Goal: Check status: Check status

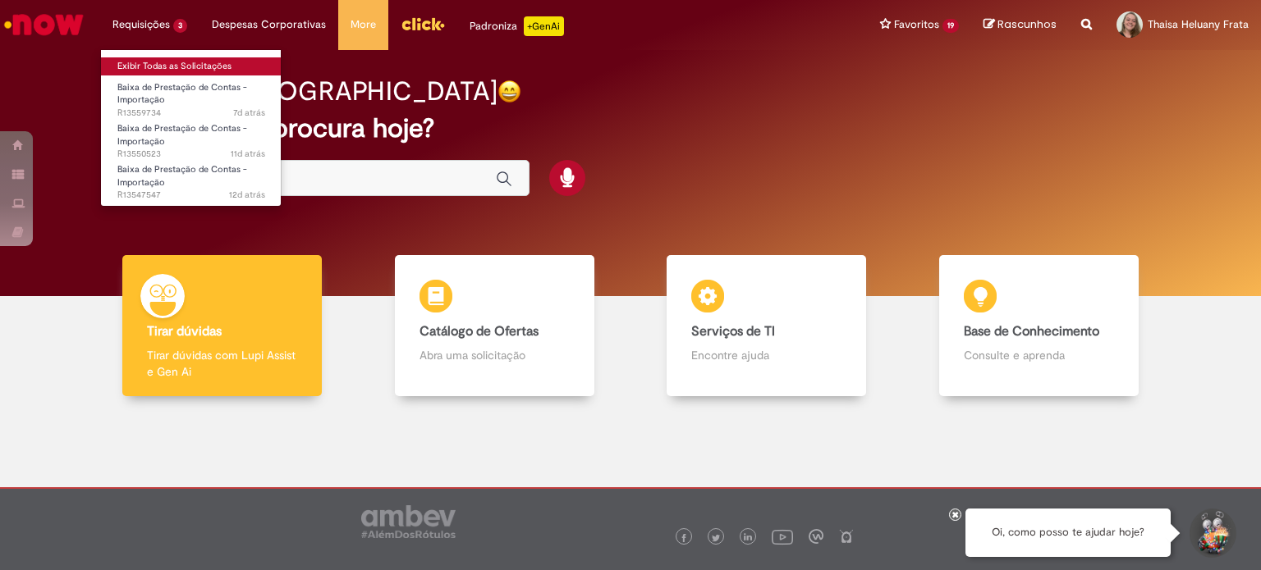
click at [149, 61] on link "Exibir Todas as Solicitações" at bounding box center [191, 66] width 181 height 18
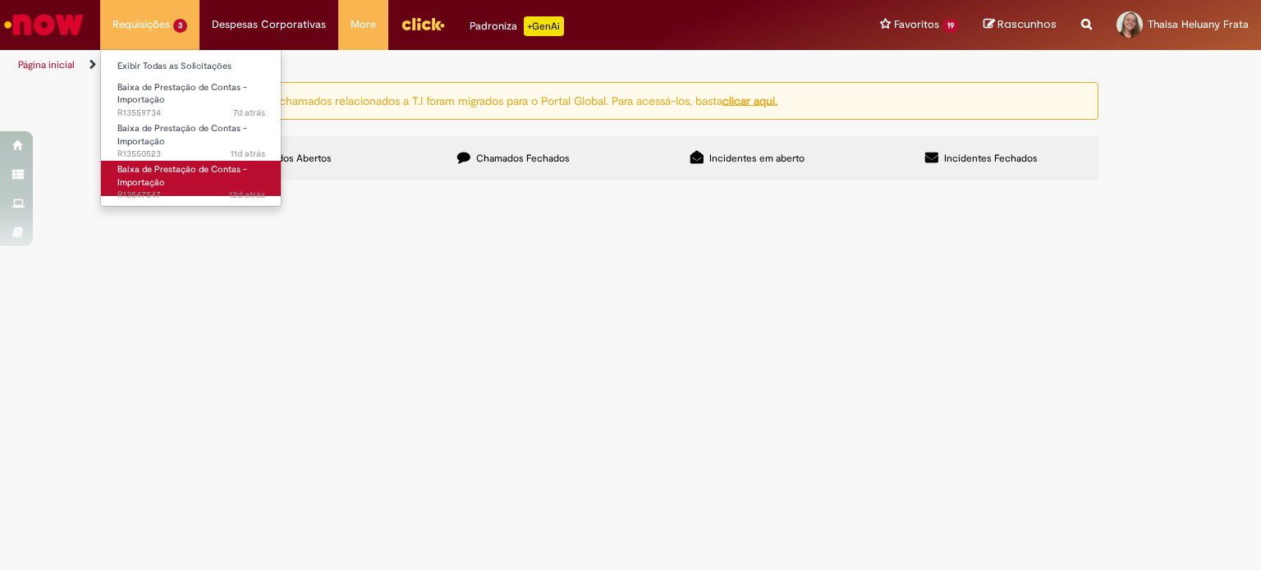
click at [208, 183] on link "Baixa de Prestação de Contas - Importação 12d atrás 12 dias atrás R13547547" at bounding box center [191, 178] width 181 height 35
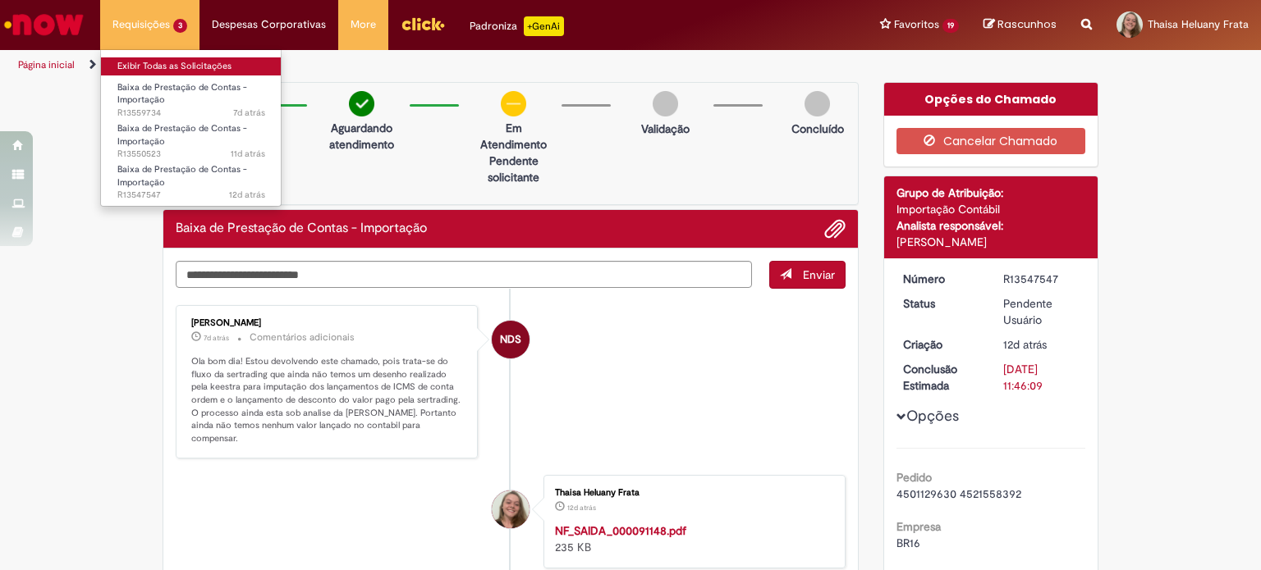
click at [164, 62] on link "Exibir Todas as Solicitações" at bounding box center [191, 66] width 181 height 18
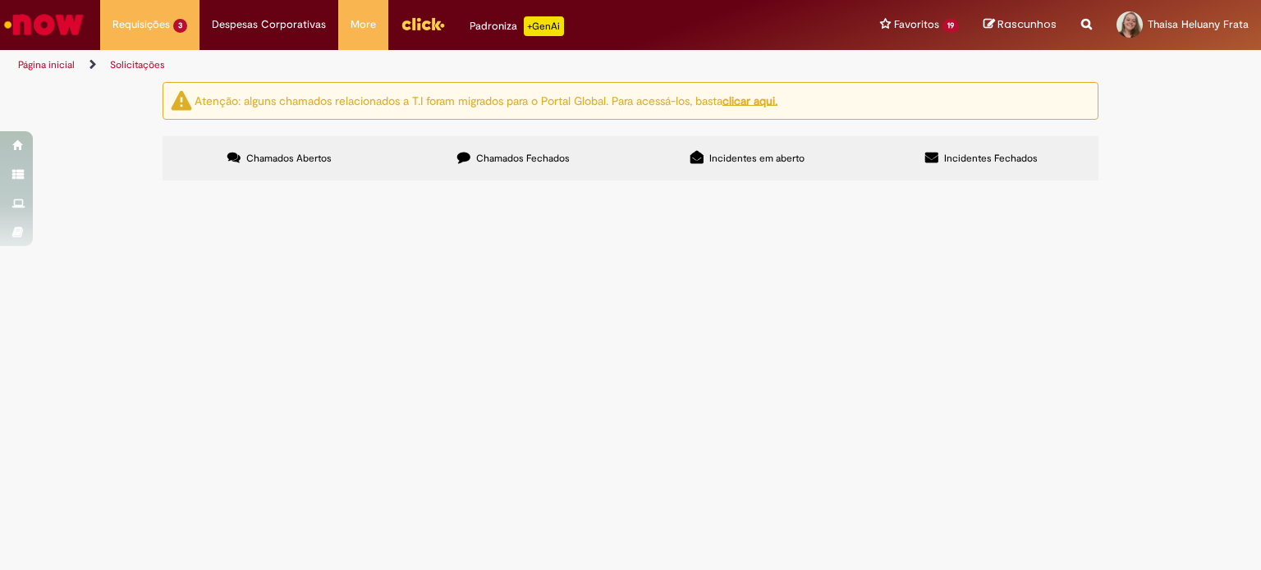
click at [0, 0] on span "4501315027" at bounding box center [0, 0] width 0 height 0
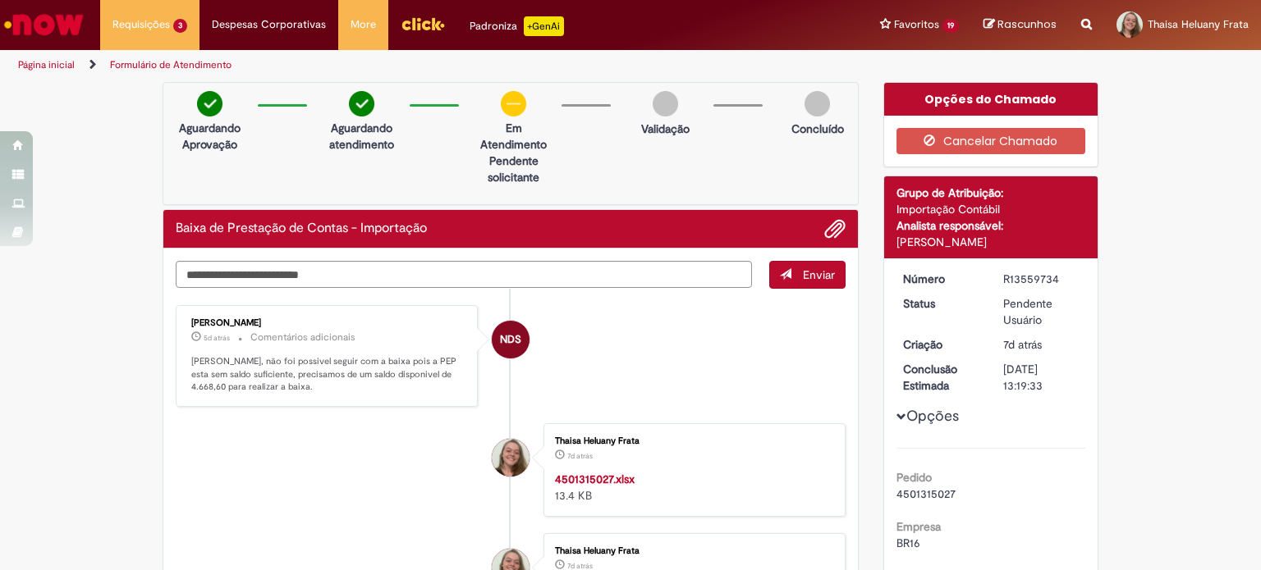
click at [942, 495] on span "4501315027" at bounding box center [925, 494] width 59 height 15
copy span "4501315027"
click at [942, 495] on span "4501315027" at bounding box center [925, 494] width 59 height 15
click at [405, 21] on img "Menu Cabeçalho" at bounding box center [423, 23] width 44 height 25
